Goal: Check status: Check status

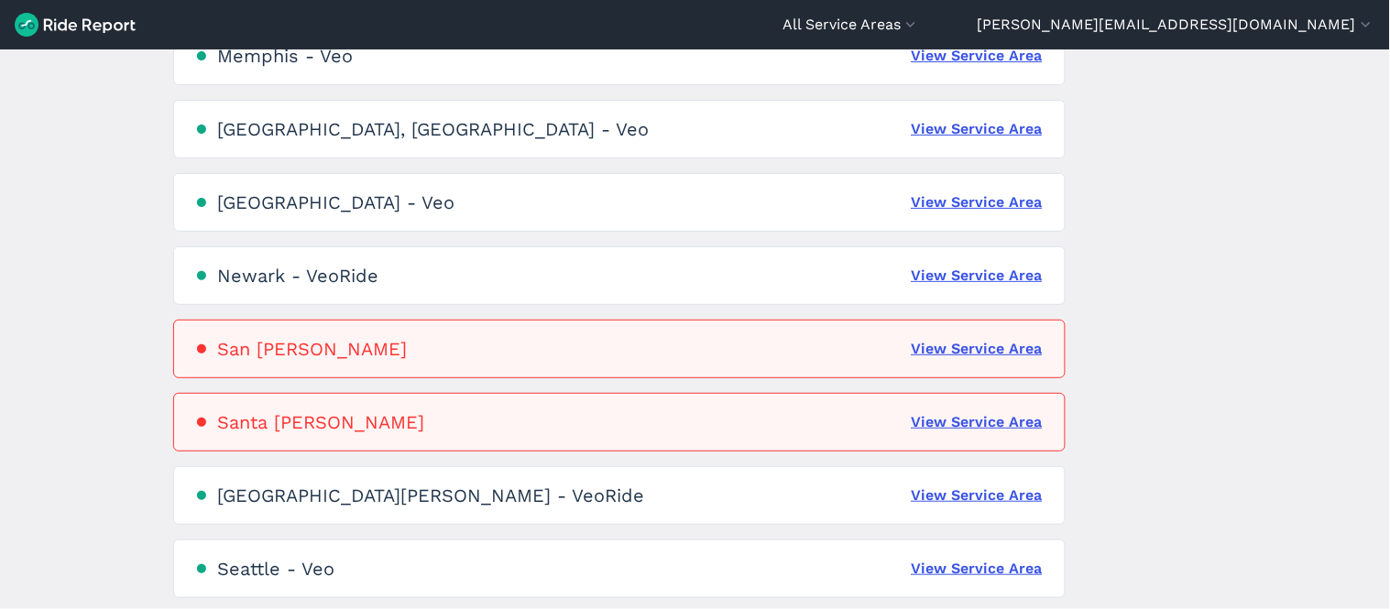
scroll to position [1284, 0]
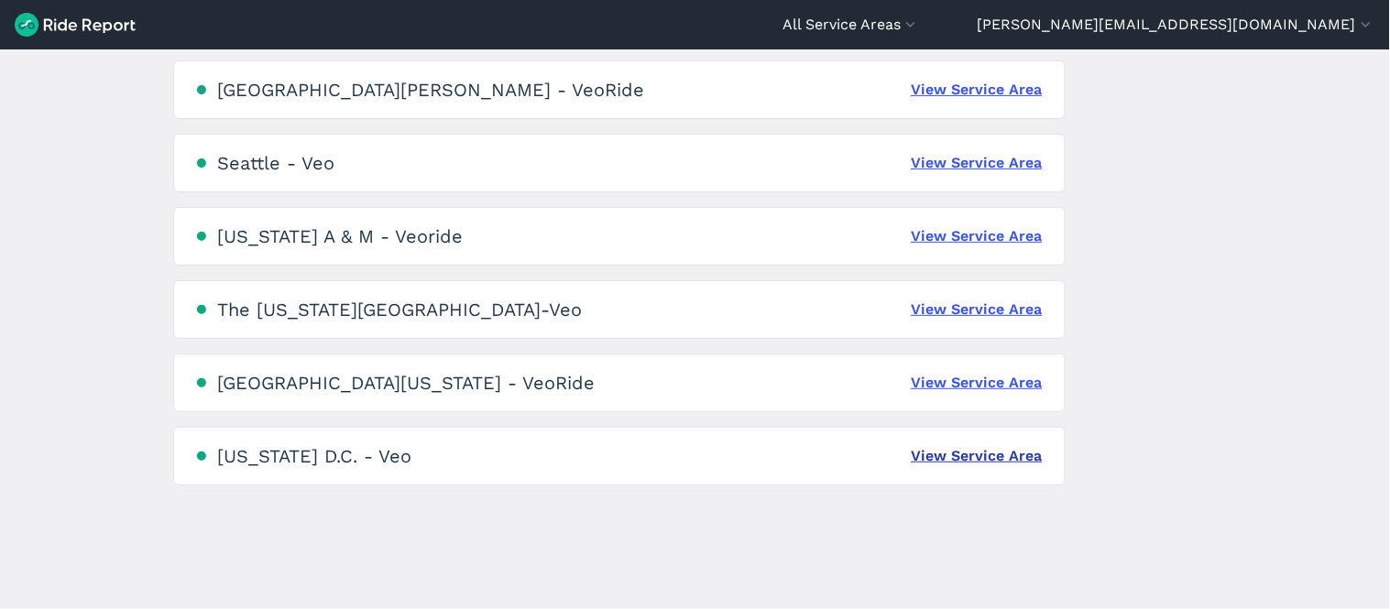
click at [984, 454] on link "View Service Area" at bounding box center [977, 456] width 131 height 22
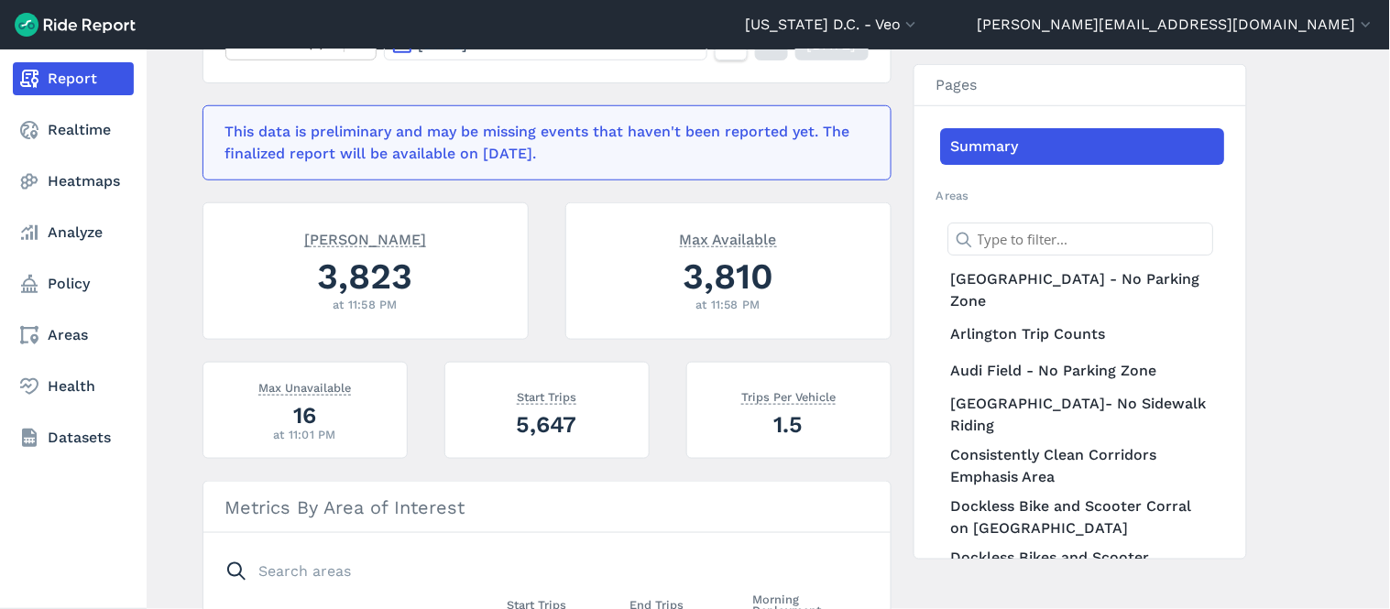
scroll to position [305, 0]
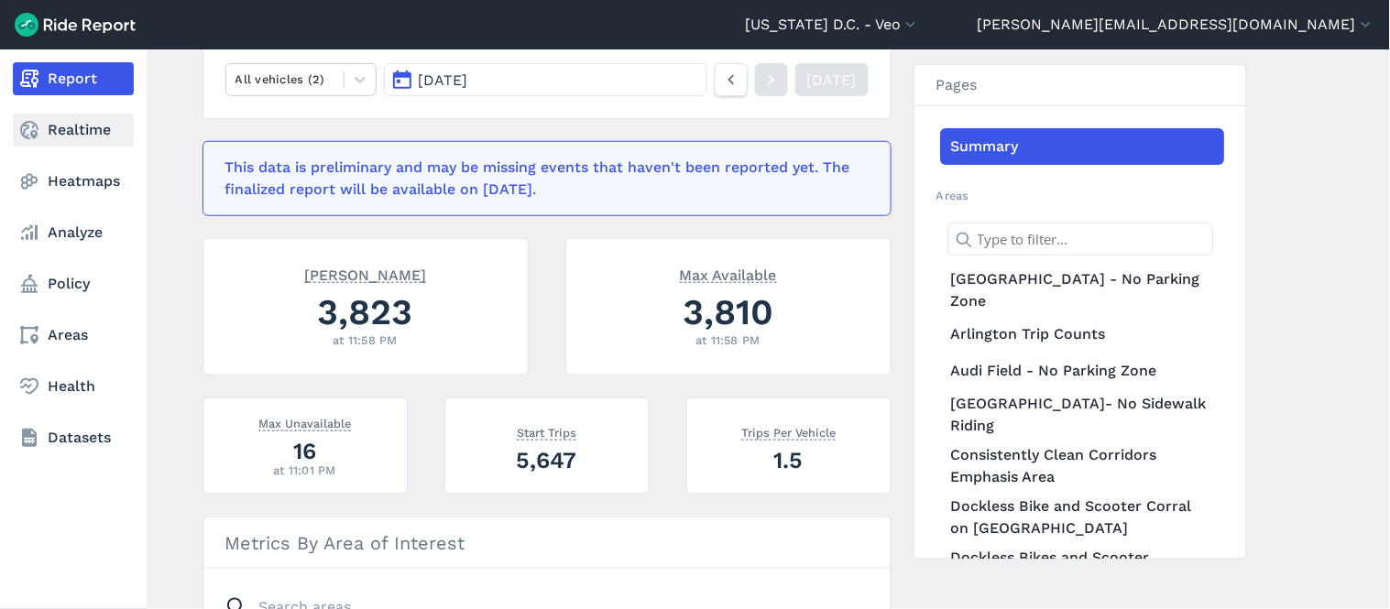
click at [75, 129] on link "Realtime" at bounding box center [73, 130] width 121 height 33
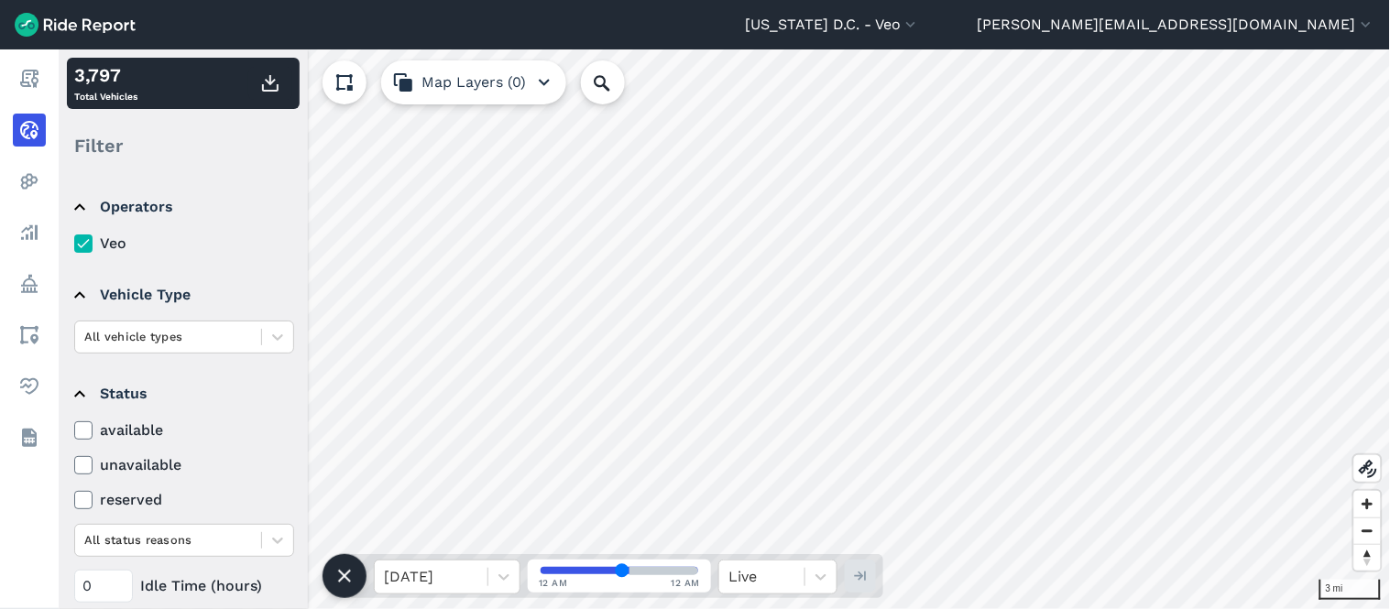
click at [156, 429] on label "available" at bounding box center [184, 431] width 220 height 22
click at [74, 429] on input "available" at bounding box center [74, 426] width 0 height 12
click at [79, 424] on icon at bounding box center [83, 430] width 16 height 18
click at [74, 424] on input "available" at bounding box center [74, 426] width 0 height 12
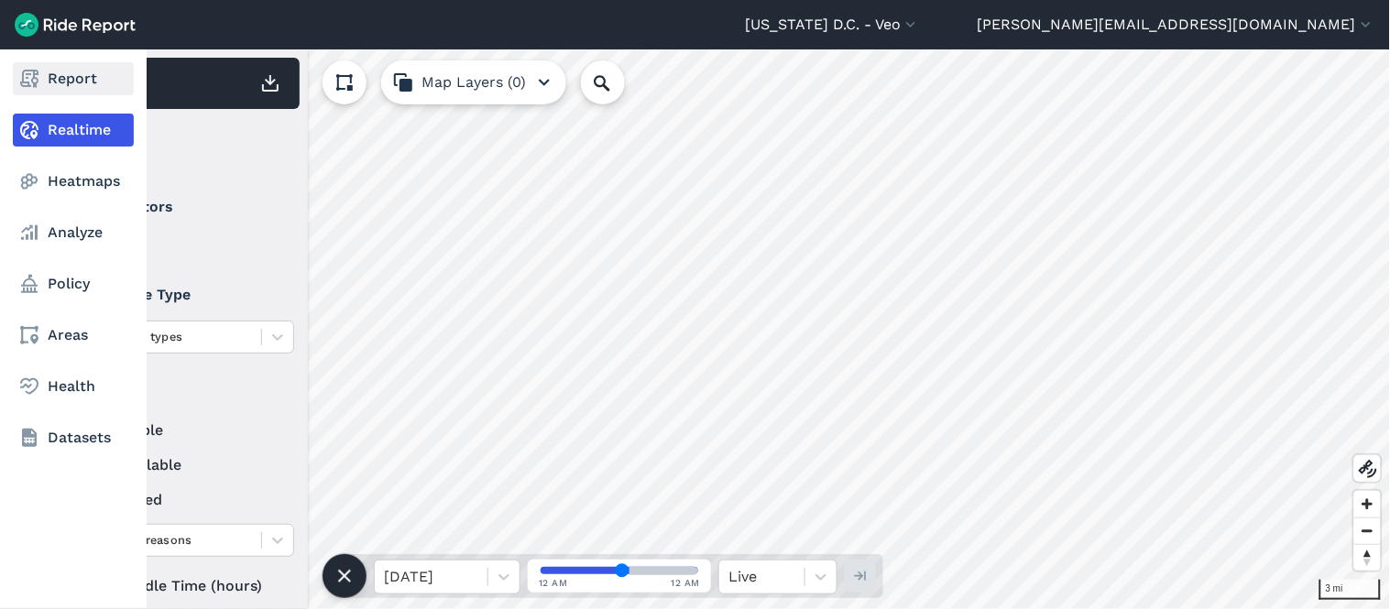
click at [43, 80] on link "Report" at bounding box center [73, 78] width 121 height 33
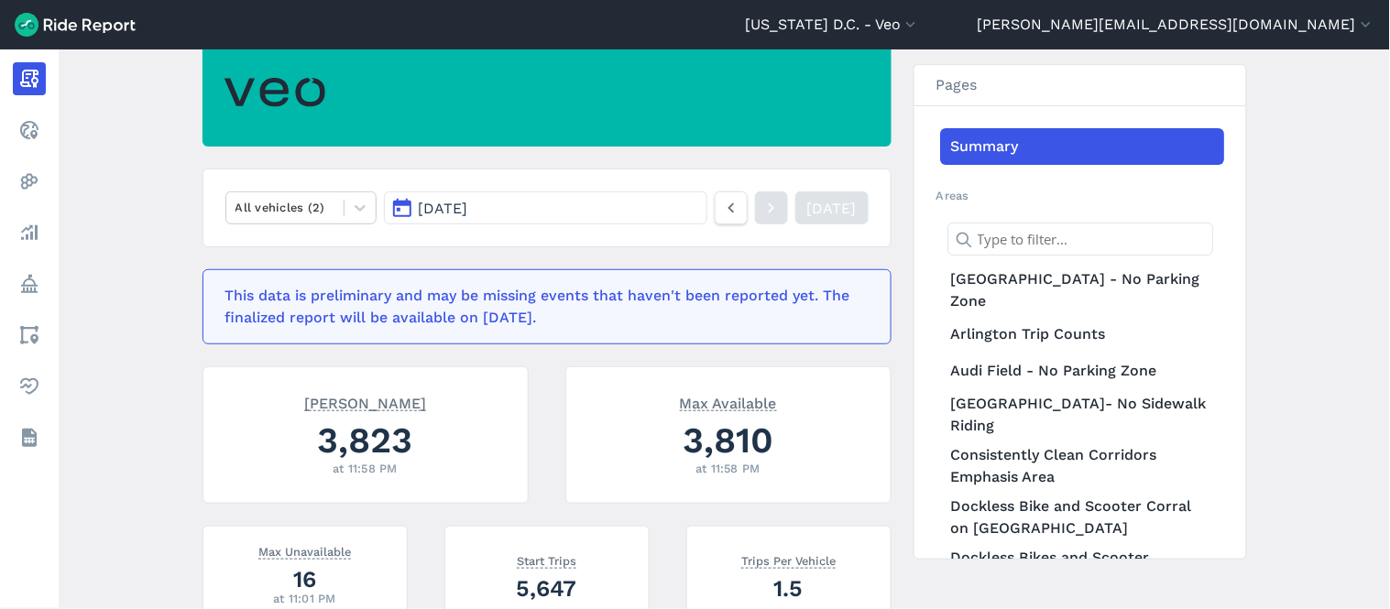
scroll to position [102, 0]
